Goal: Obtain resource: Download file/media

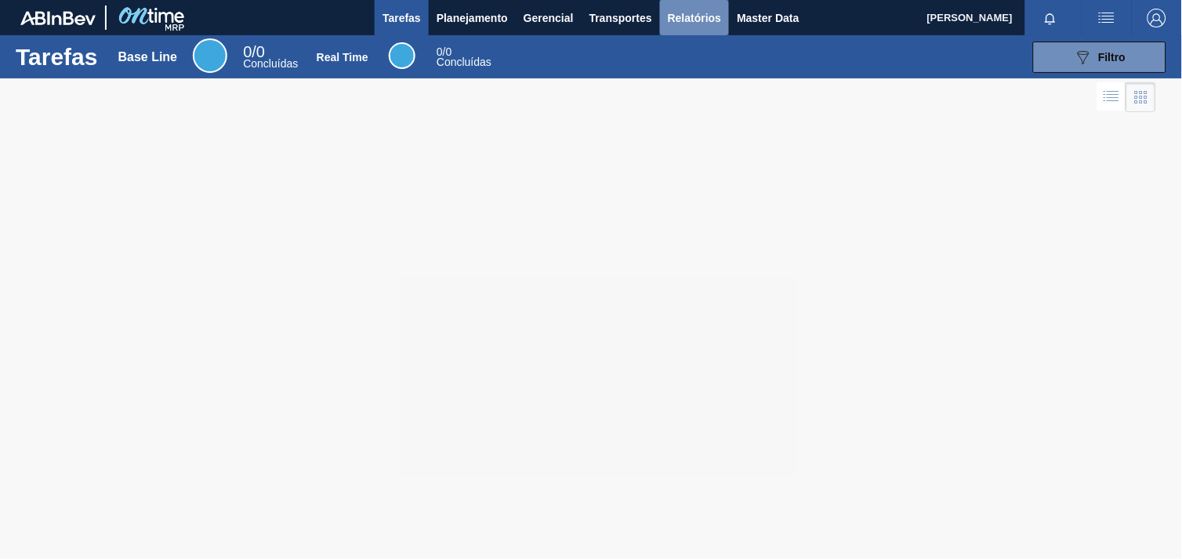
click at [685, 18] on span "Relatórios" at bounding box center [694, 18] width 53 height 19
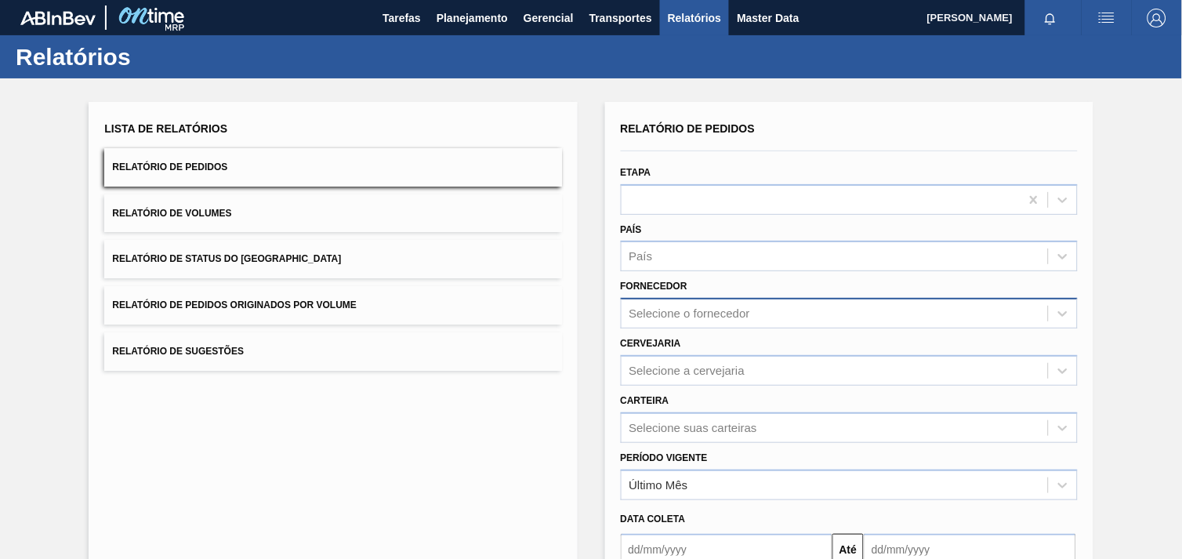
click at [707, 312] on div "Selecione o fornecedor" at bounding box center [689, 313] width 121 height 13
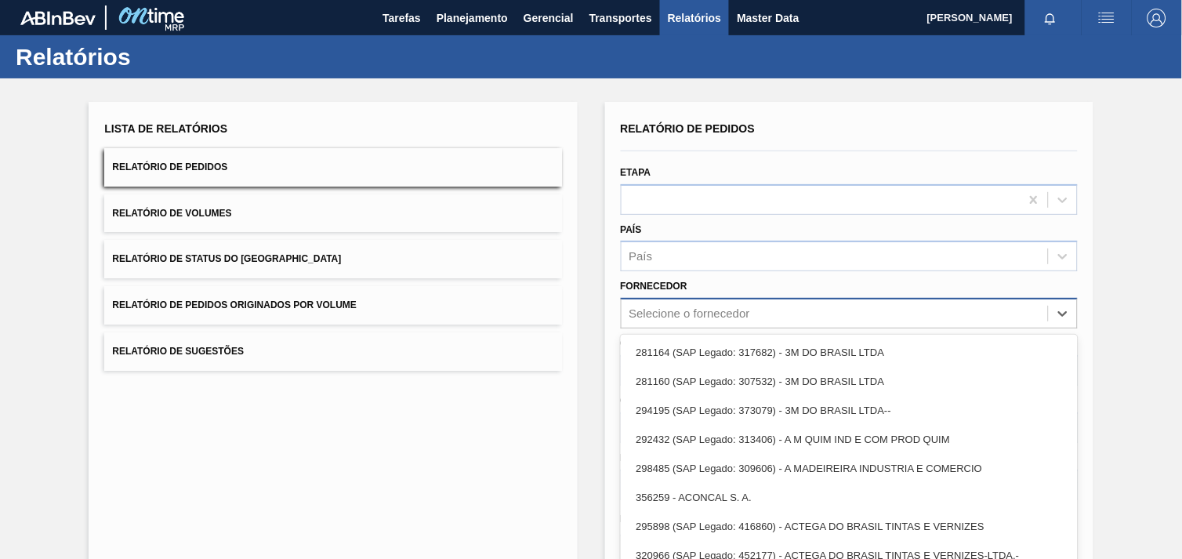
paste input "280764"
type input "280764"
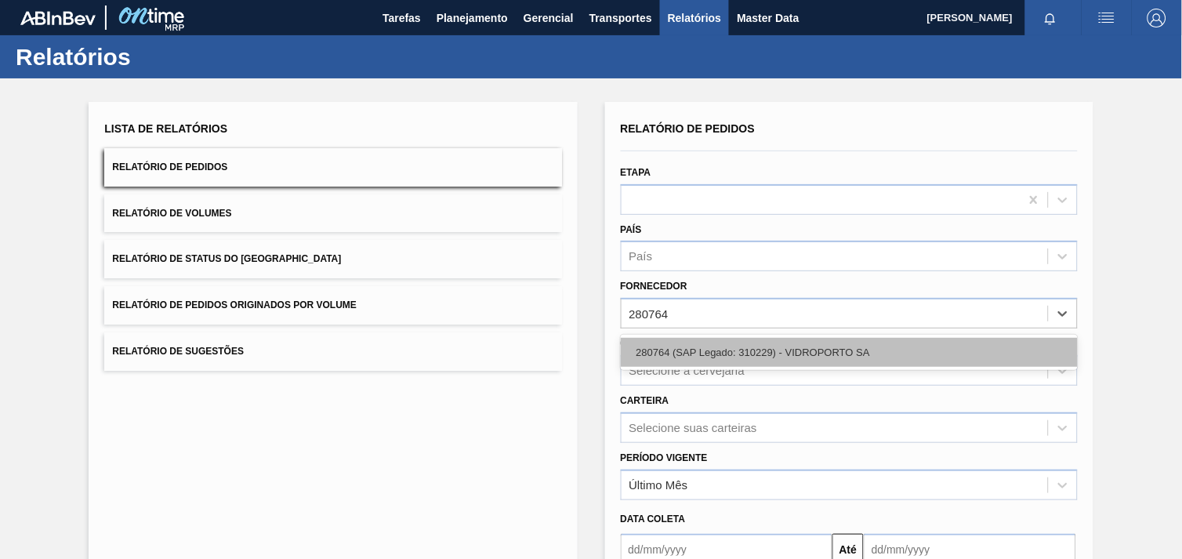
click at [723, 359] on div "280764 (SAP Legado: 310229) - VIDROPORTO SA" at bounding box center [849, 352] width 457 height 29
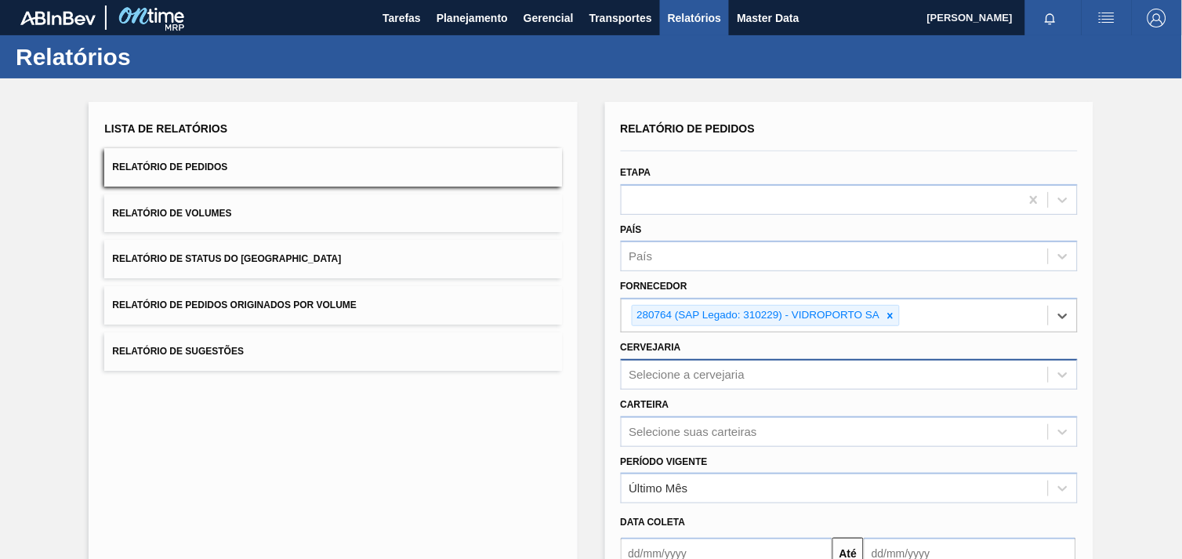
click at [715, 369] on div "Selecione a cervejaria" at bounding box center [849, 374] width 457 height 31
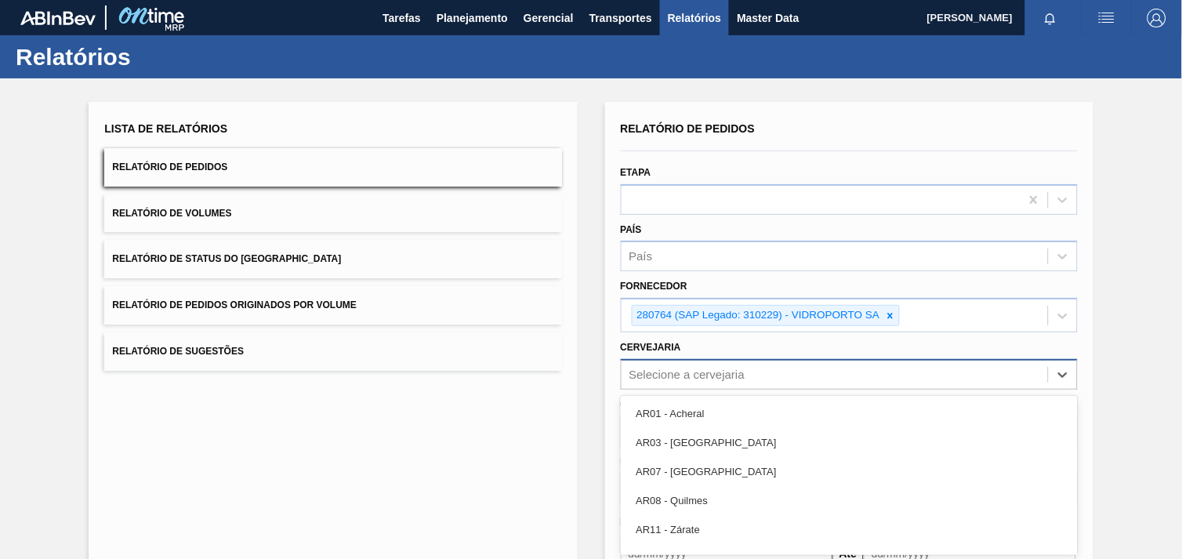
scroll to position [75, 0]
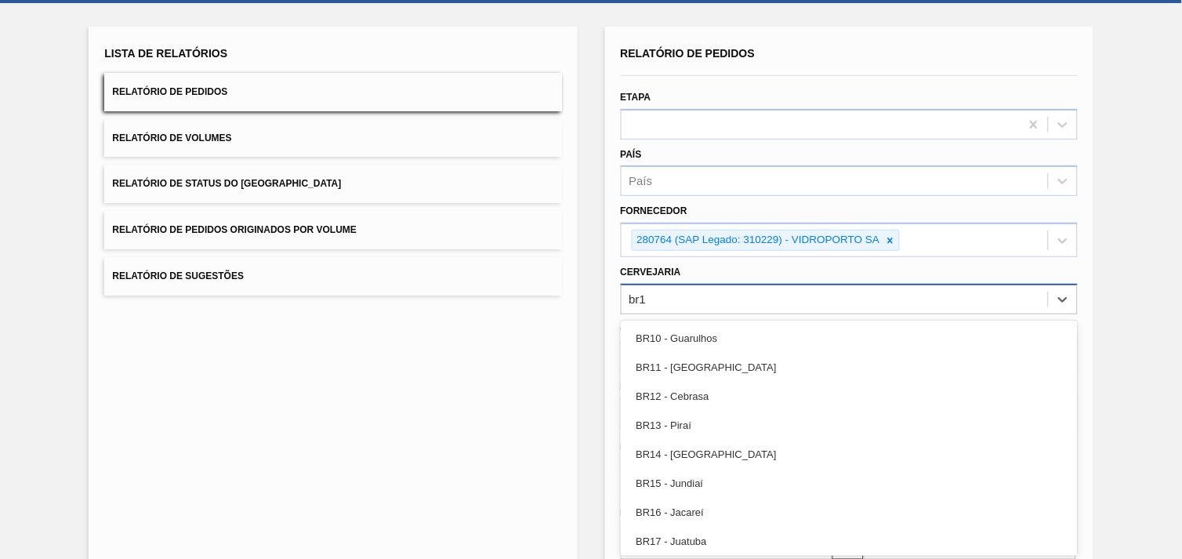
type input "br19"
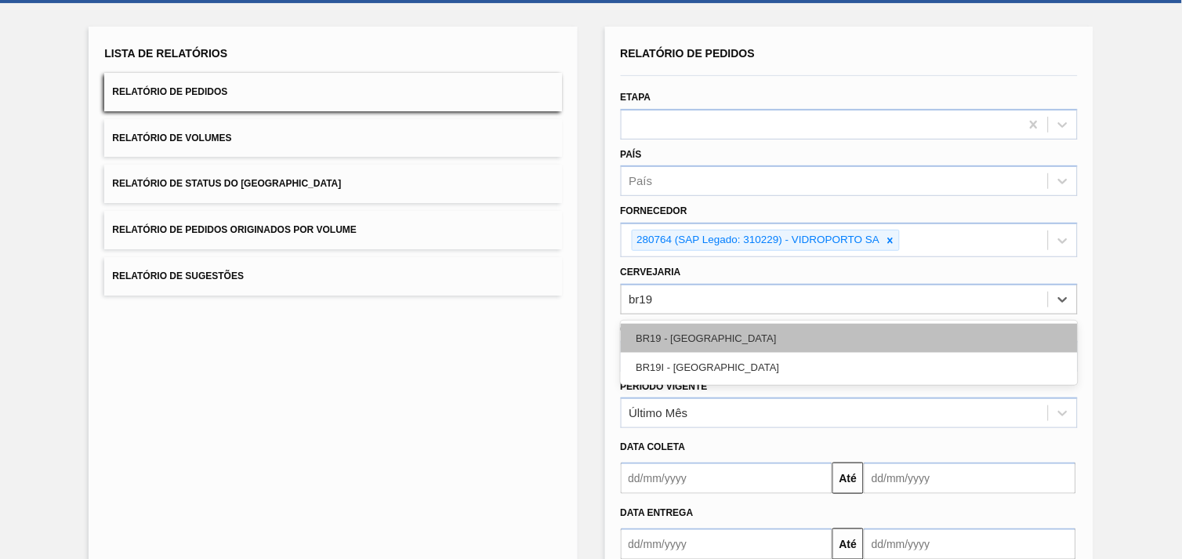
click at [711, 332] on div "BR19 - [GEOGRAPHIC_DATA]" at bounding box center [849, 338] width 457 height 29
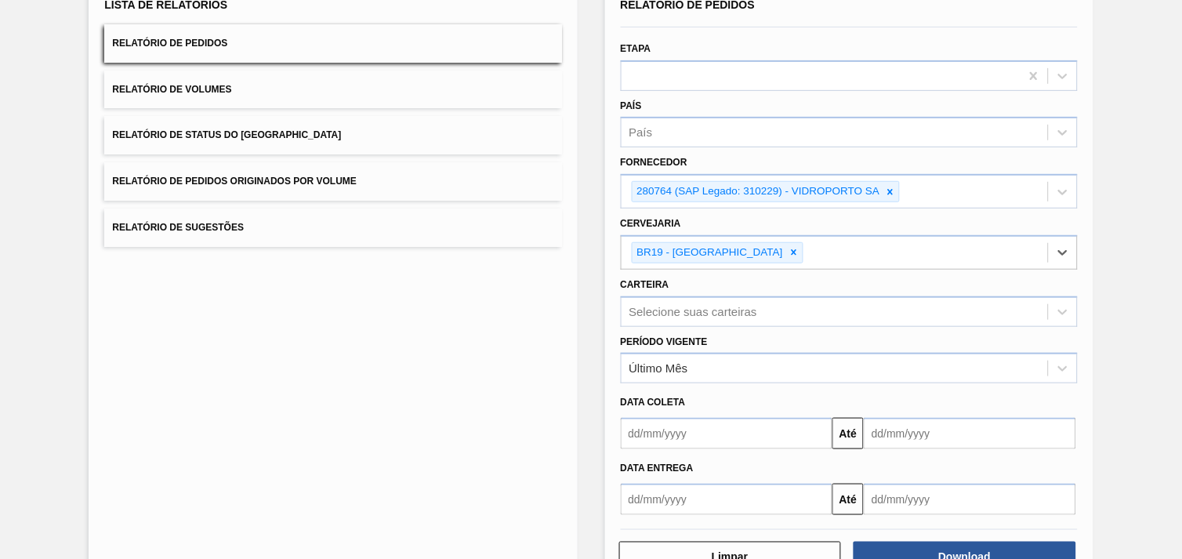
scroll to position [170, 0]
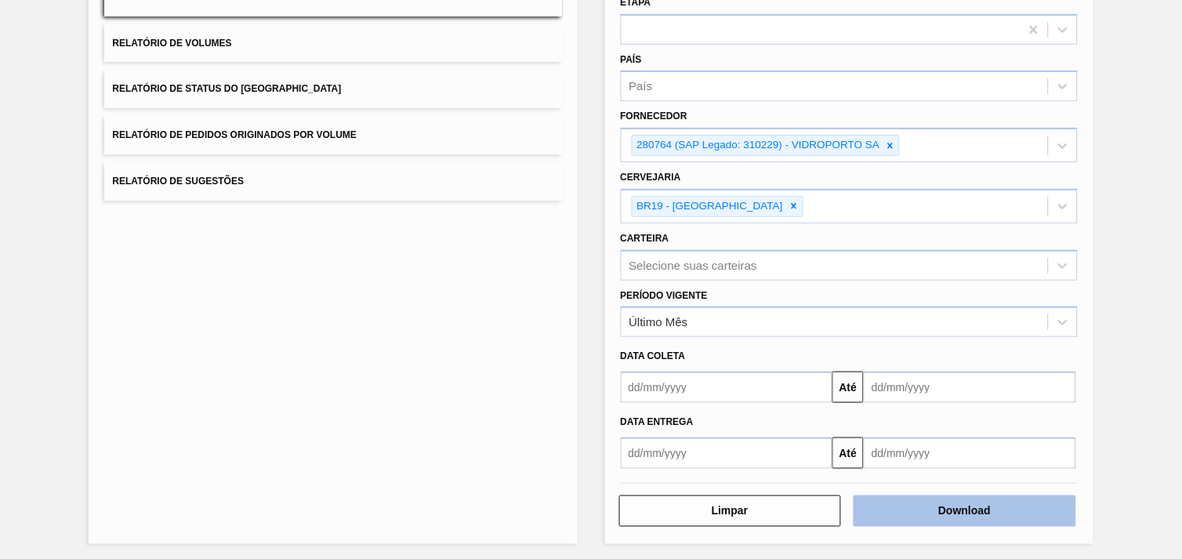
click at [1005, 495] on button "Download" at bounding box center [965, 510] width 223 height 31
